Goal: Task Accomplishment & Management: Use online tool/utility

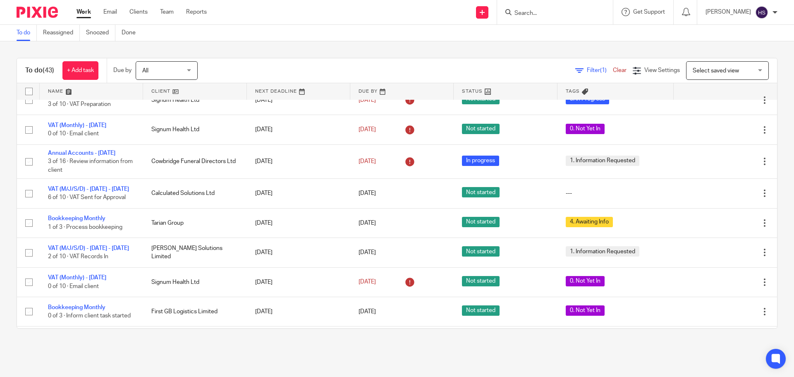
scroll to position [207, 0]
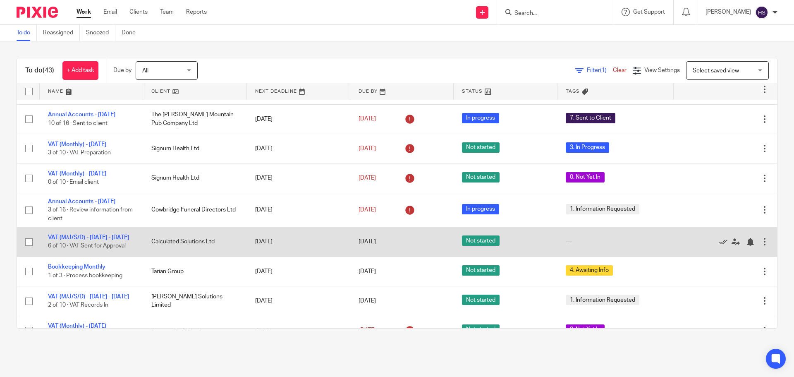
click at [54, 243] on td "VAT (M/J/S/D) - [DATE] - [DATE] 6 of 10 · VAT Sent for Approval" at bounding box center [91, 241] width 103 height 29
click at [53, 240] on link "VAT (M/J/S/D) - [DATE] - [DATE]" at bounding box center [88, 237] width 81 height 6
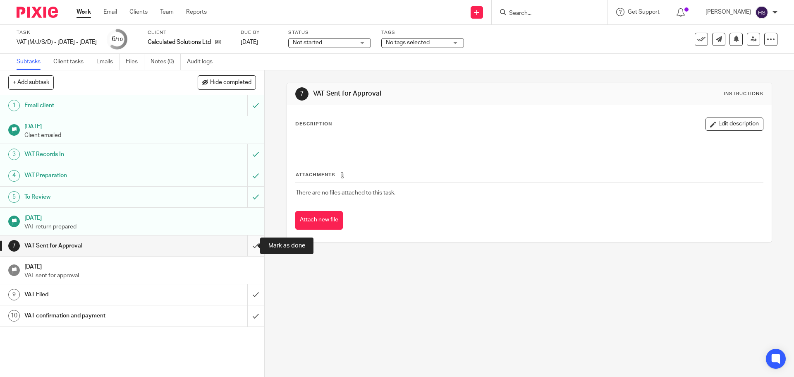
click at [249, 247] on input "submit" at bounding box center [132, 245] width 264 height 21
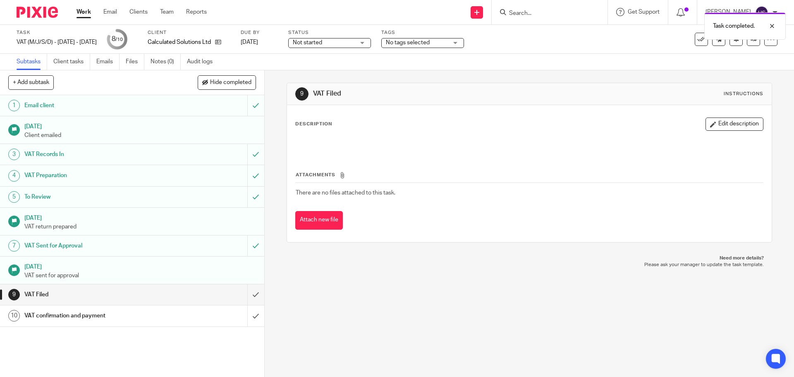
drag, startPoint x: 406, startPoint y: 40, endPoint x: 403, endPoint y: 74, distance: 34.9
click at [406, 40] on span "No tags selected" at bounding box center [408, 43] width 44 height 6
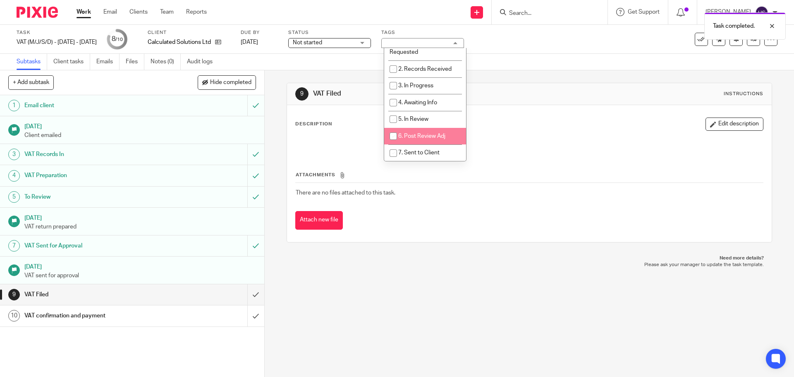
scroll to position [41, 0]
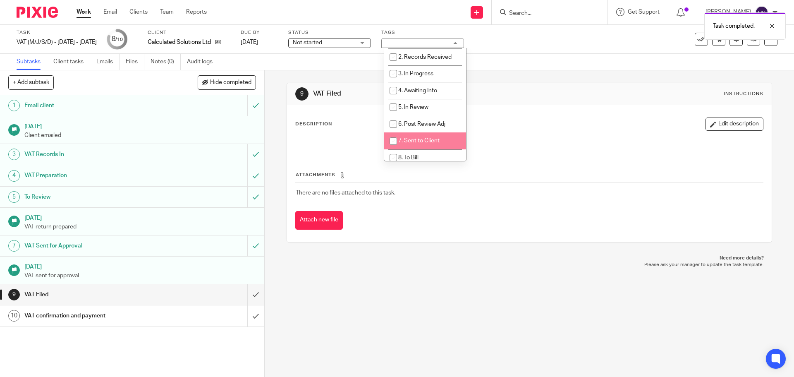
click at [411, 136] on li "7. Sent to Client" at bounding box center [425, 140] width 82 height 17
checkbox input "true"
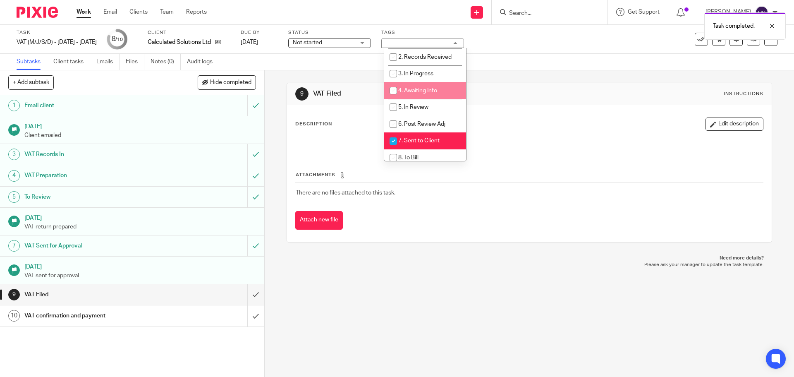
click at [483, 64] on div "Subtasks Client tasks Emails Files Notes (0) Audit logs" at bounding box center [397, 62] width 794 height 17
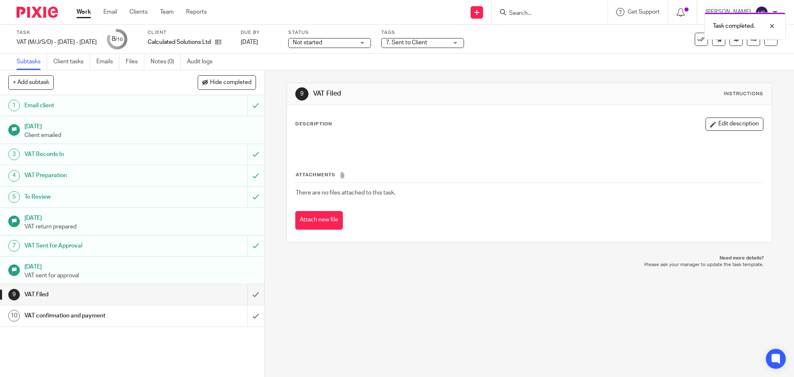
click at [35, 17] on img at bounding box center [37, 12] width 41 height 11
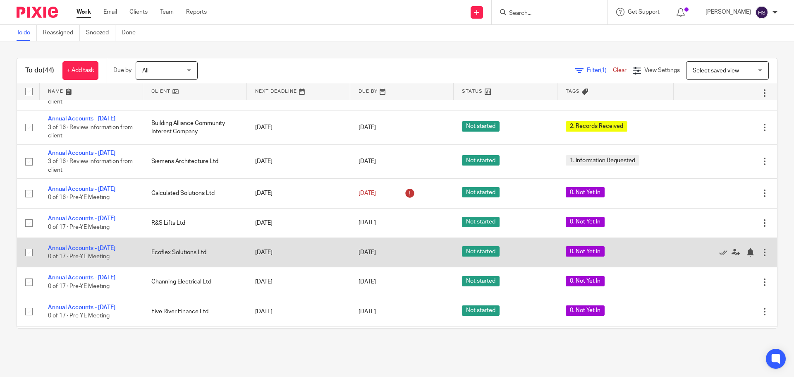
scroll to position [1018, 0]
